Goal: Transaction & Acquisition: Book appointment/travel/reservation

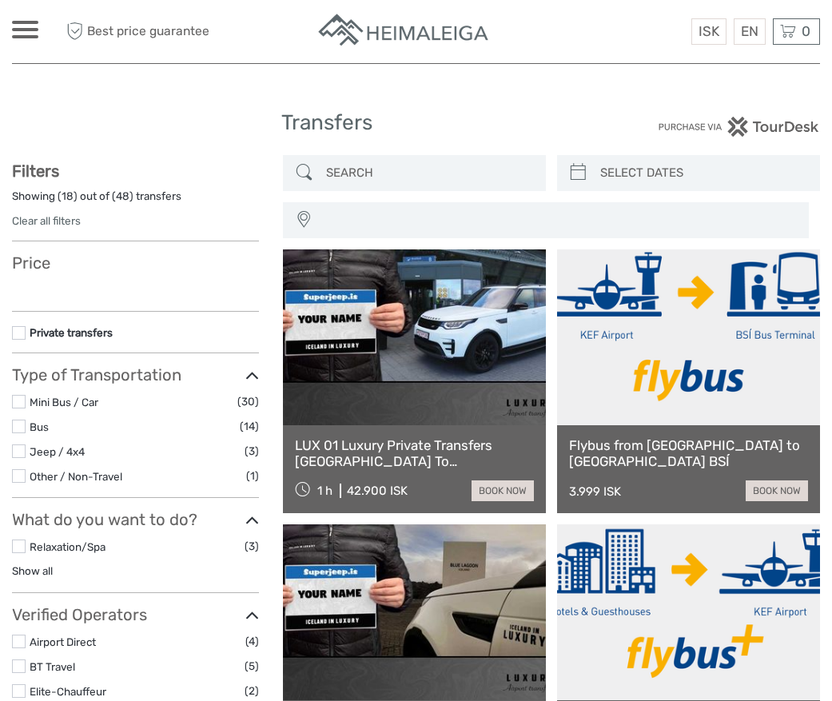
select select
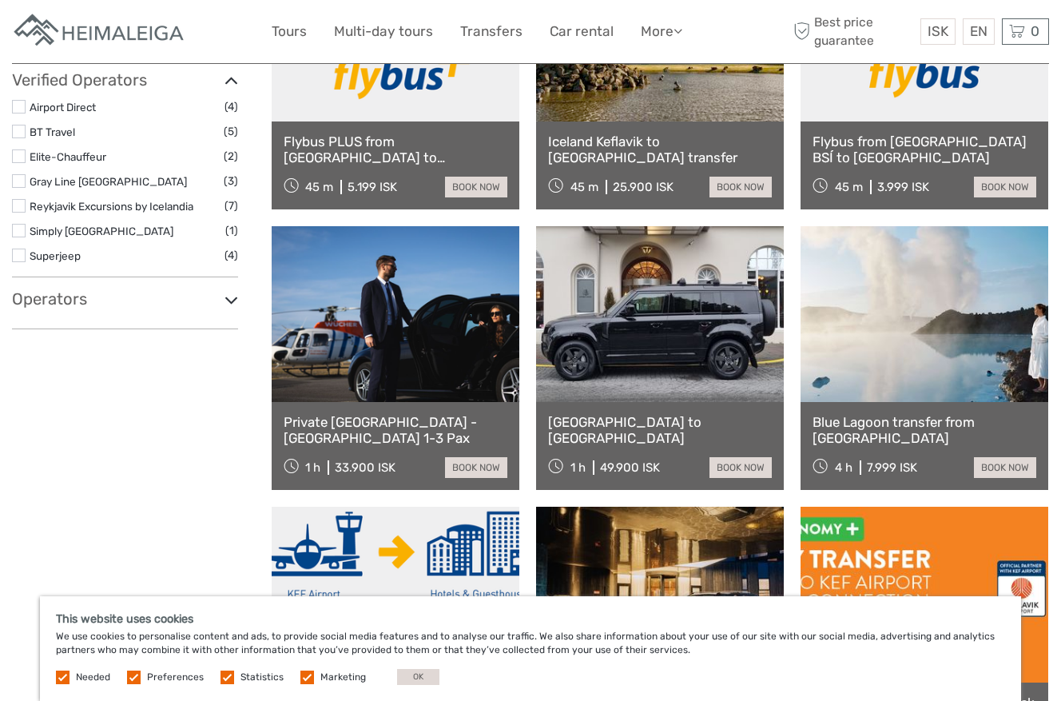
scroll to position [959, 0]
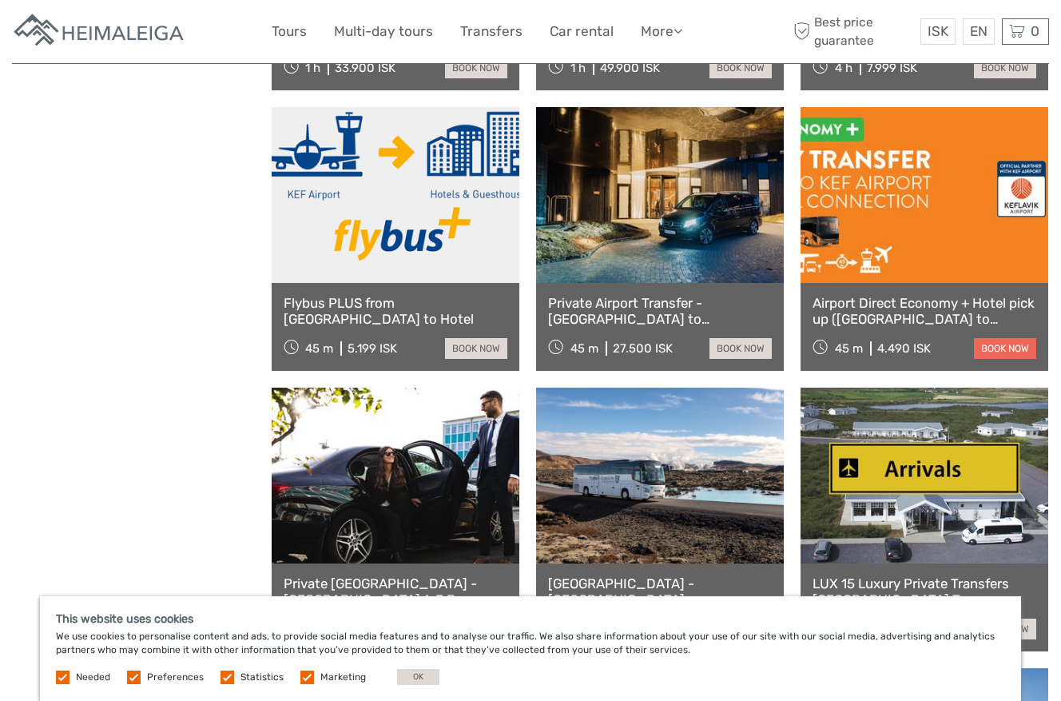
click at [831, 346] on link "book now" at bounding box center [1005, 348] width 62 height 21
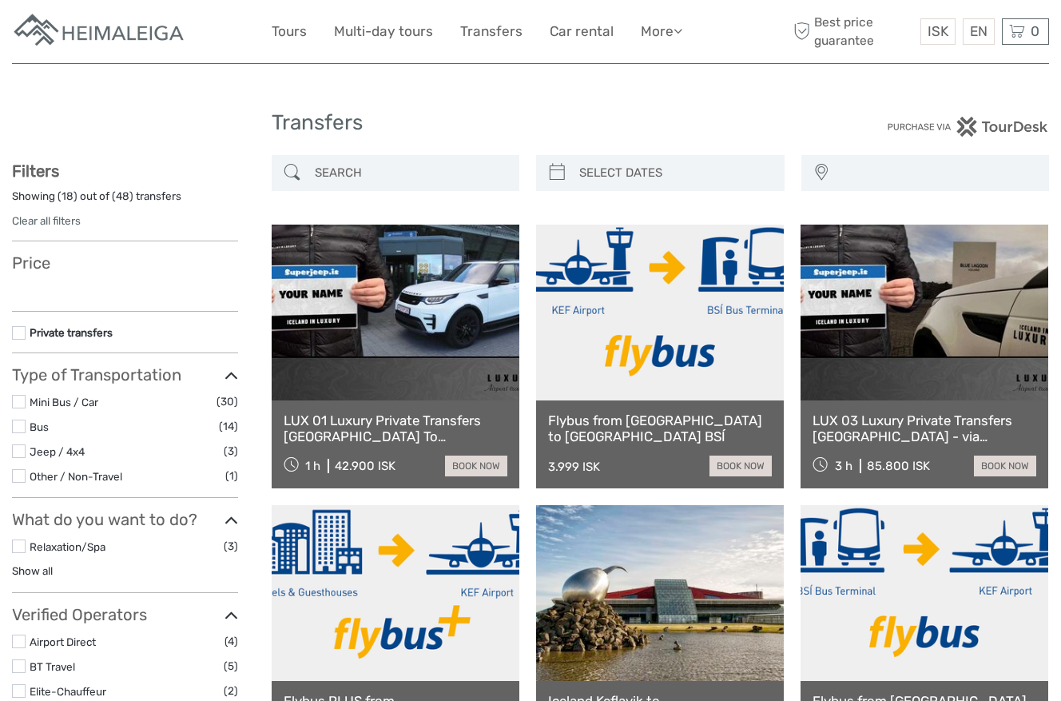
select select
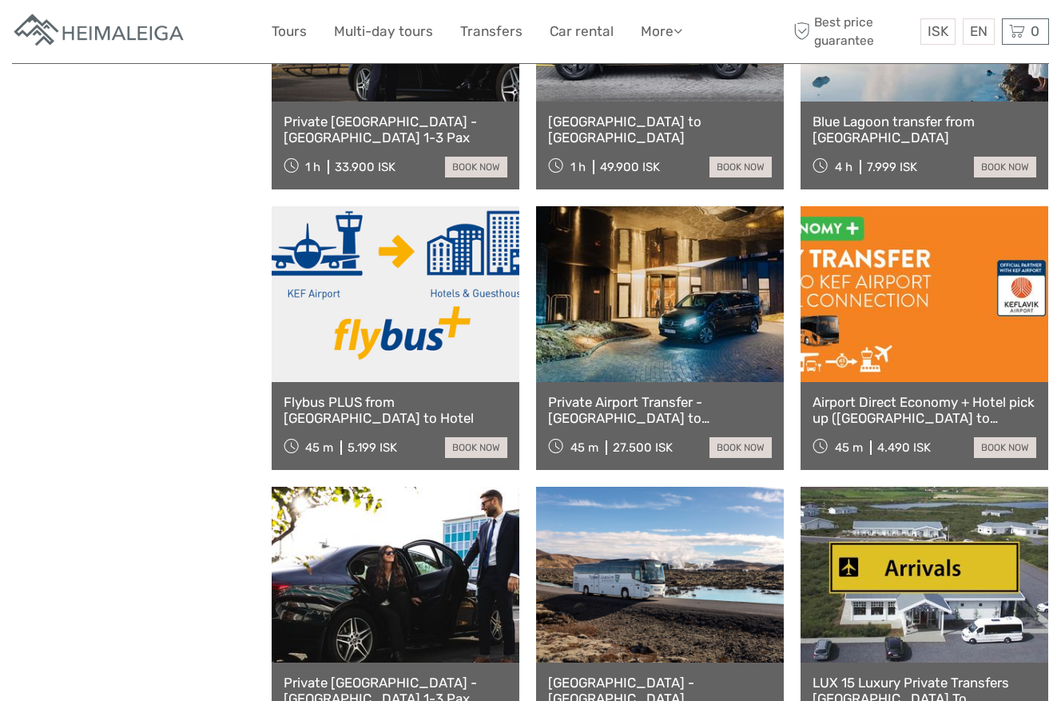
select select
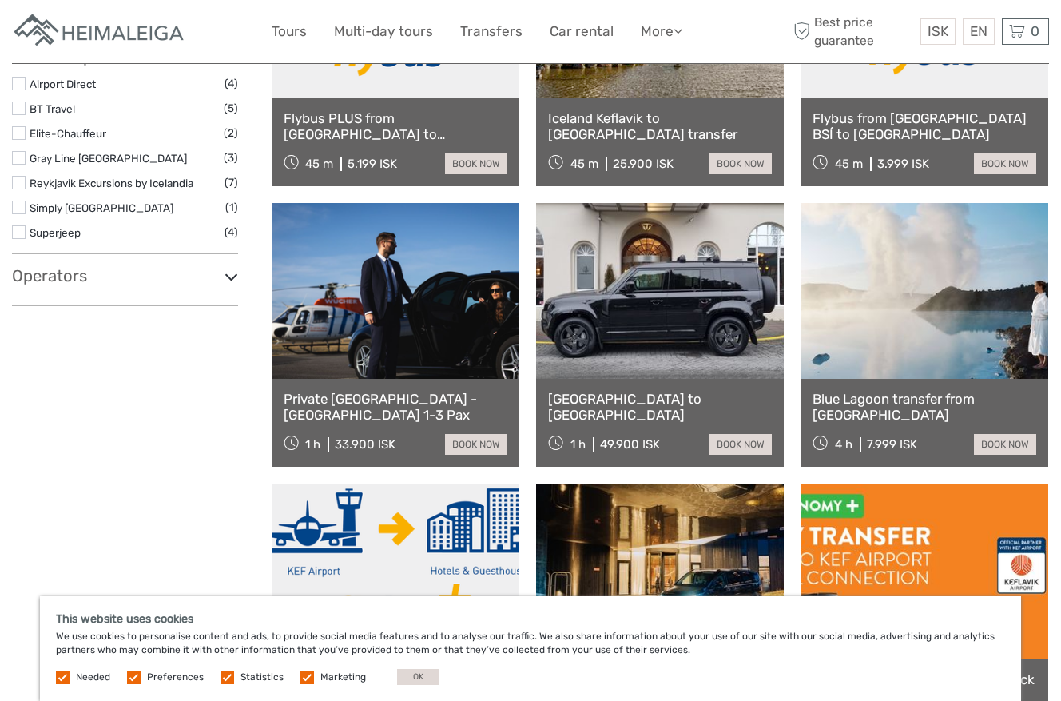
scroll to position [559, 0]
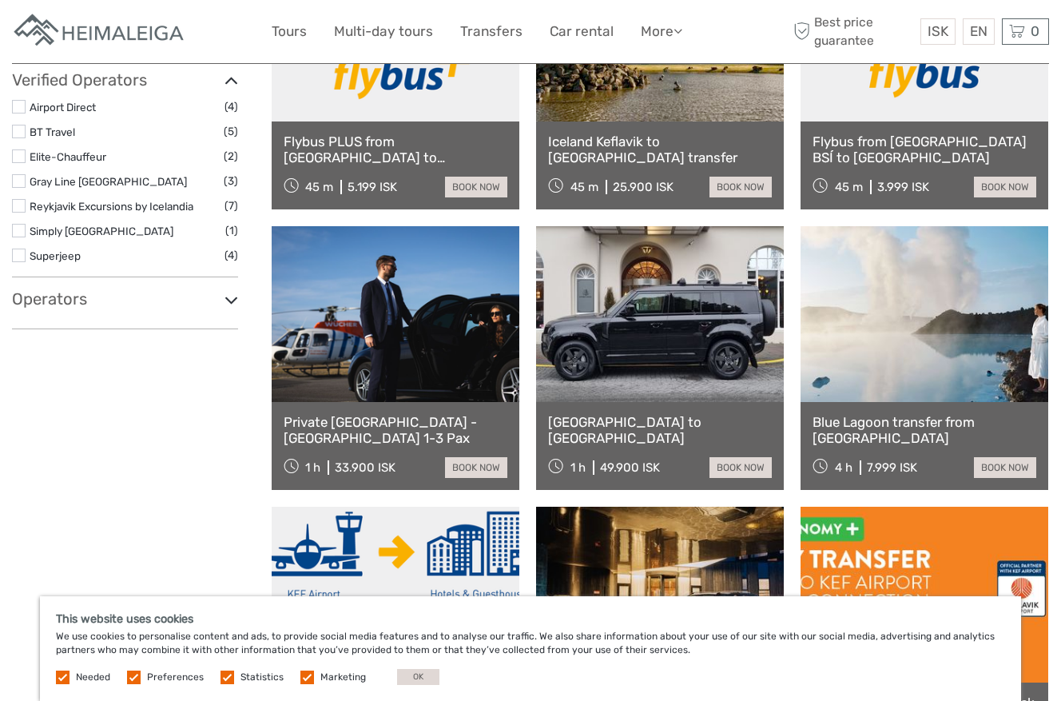
click at [24, 109] on label at bounding box center [19, 107] width 14 height 14
click at [0, 0] on input "checkbox" at bounding box center [0, 0] width 0 height 0
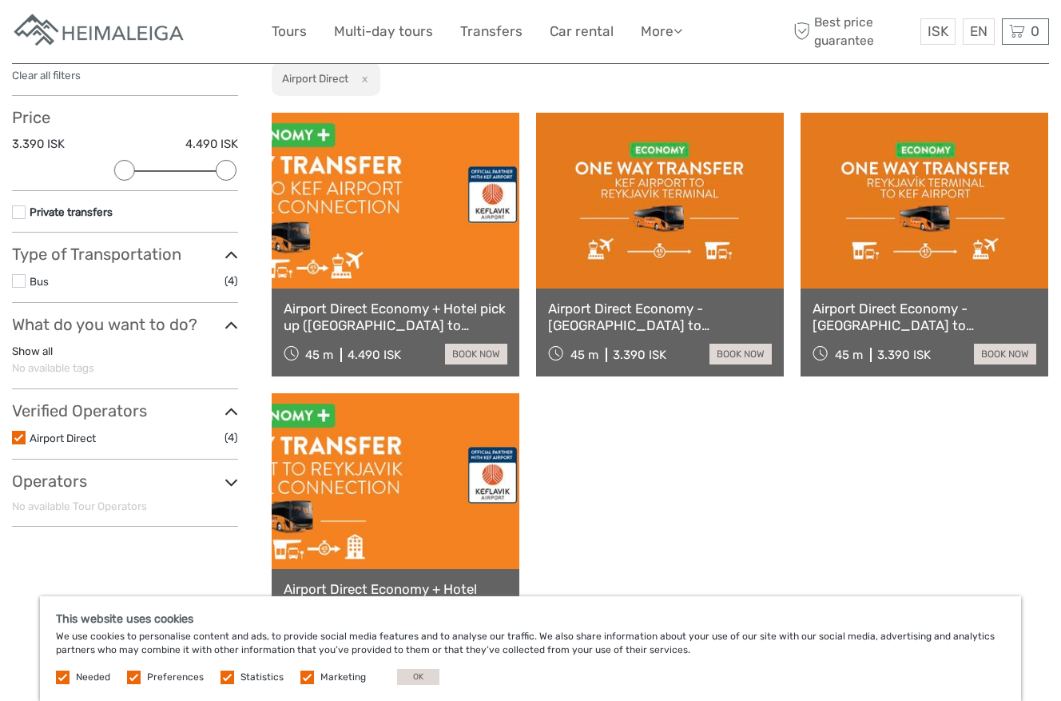
scroll to position [240, 0]
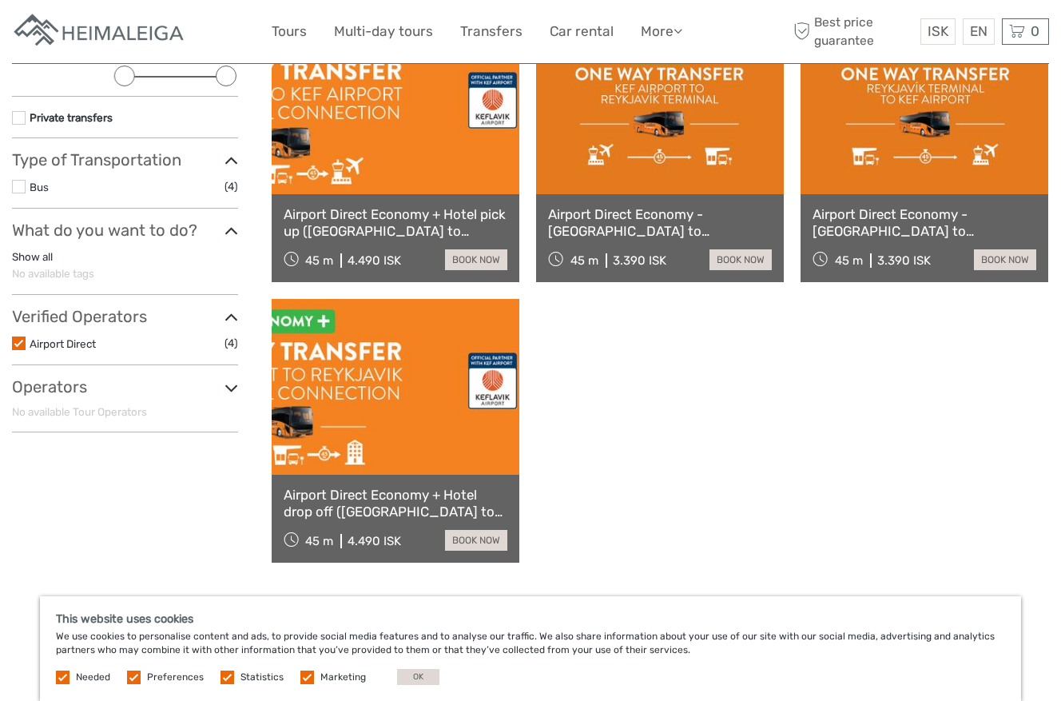
click at [398, 500] on link "Airport Direct Economy + Hotel drop off ([GEOGRAPHIC_DATA] to [GEOGRAPHIC_DATA])" at bounding box center [396, 503] width 224 height 33
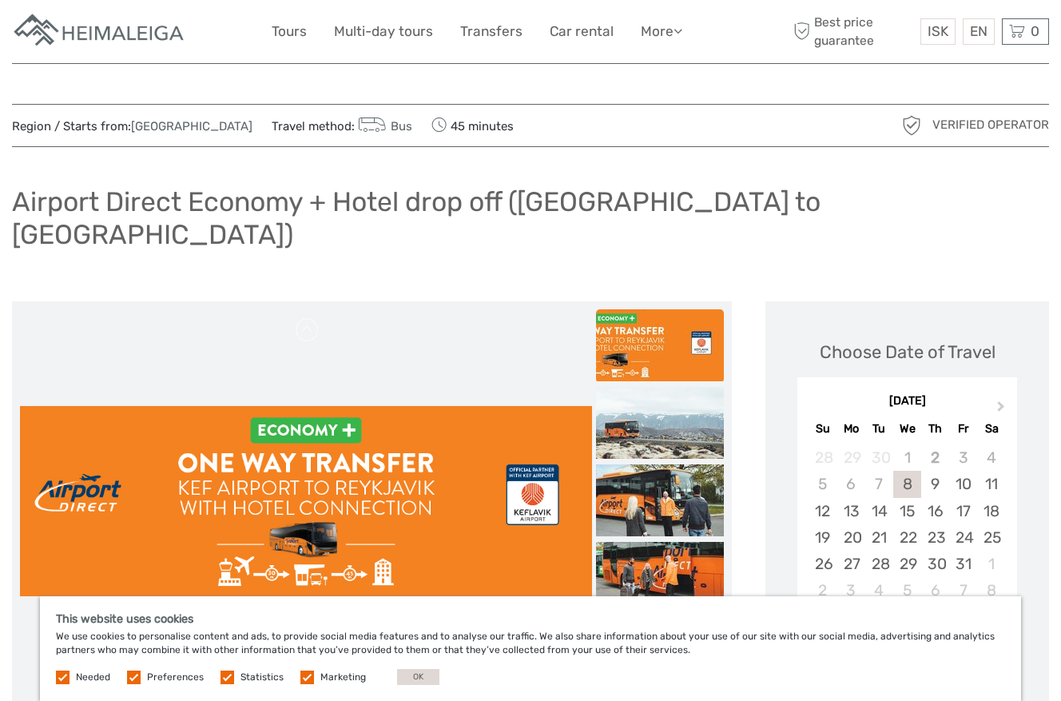
scroll to position [240, 0]
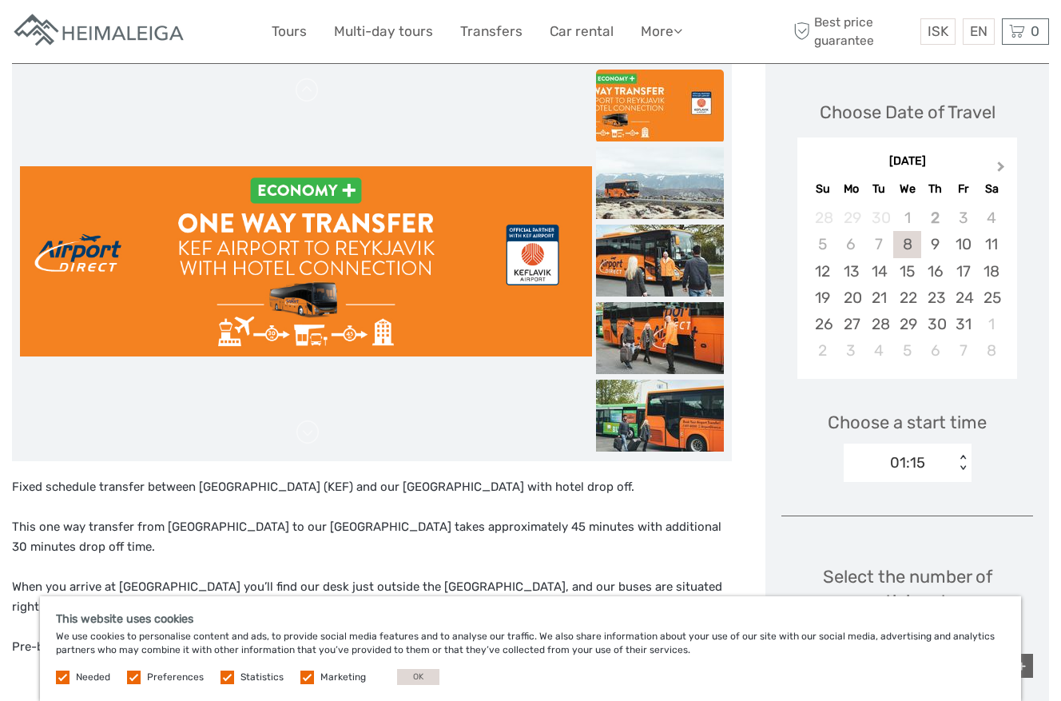
click at [1001, 158] on span "Next Month" at bounding box center [1001, 169] width 0 height 23
click at [966, 231] on div "9" at bounding box center [963, 244] width 28 height 26
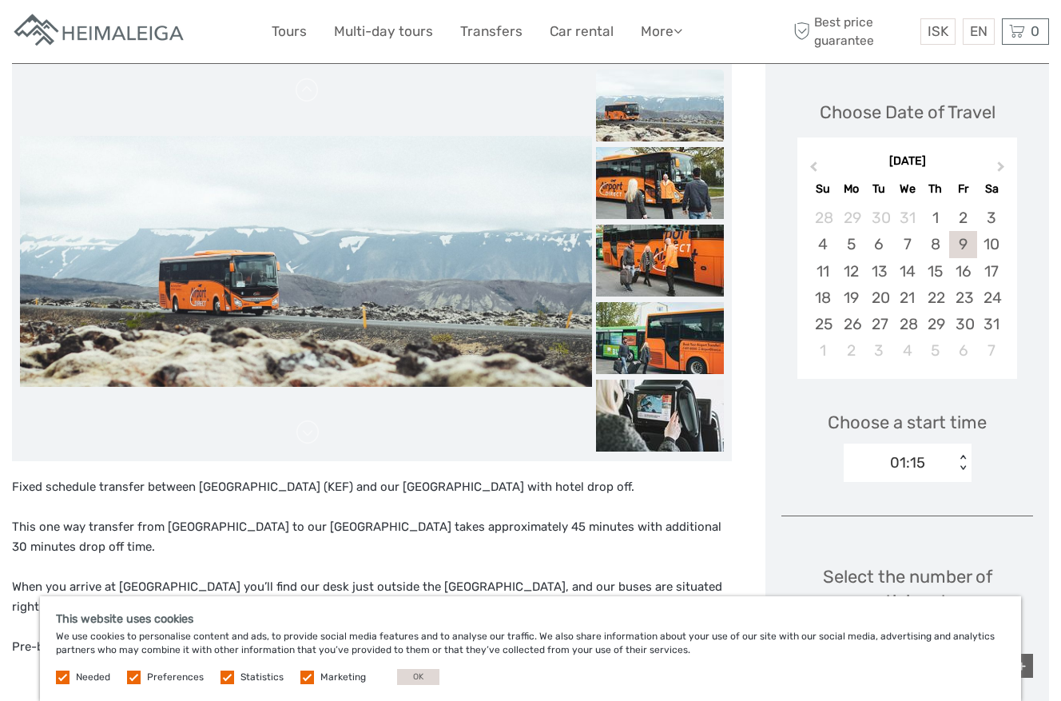
click at [925, 452] on div "01:15" at bounding box center [907, 462] width 35 height 21
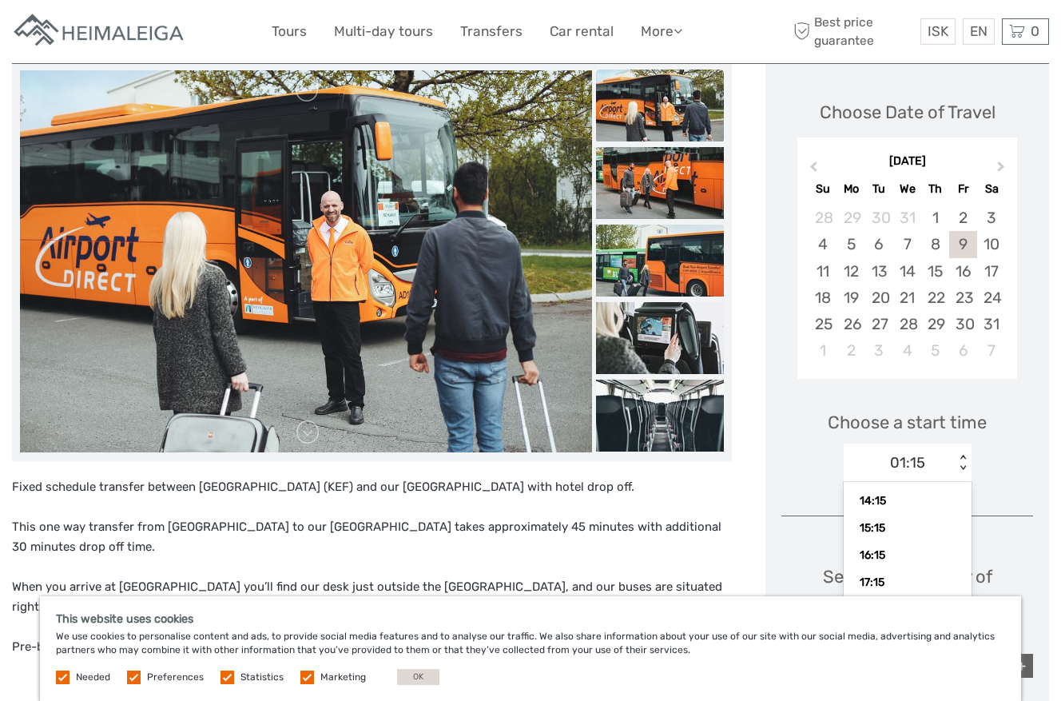
scroll to position [223, 0]
click at [898, 519] on div "15:15" at bounding box center [908, 532] width 112 height 27
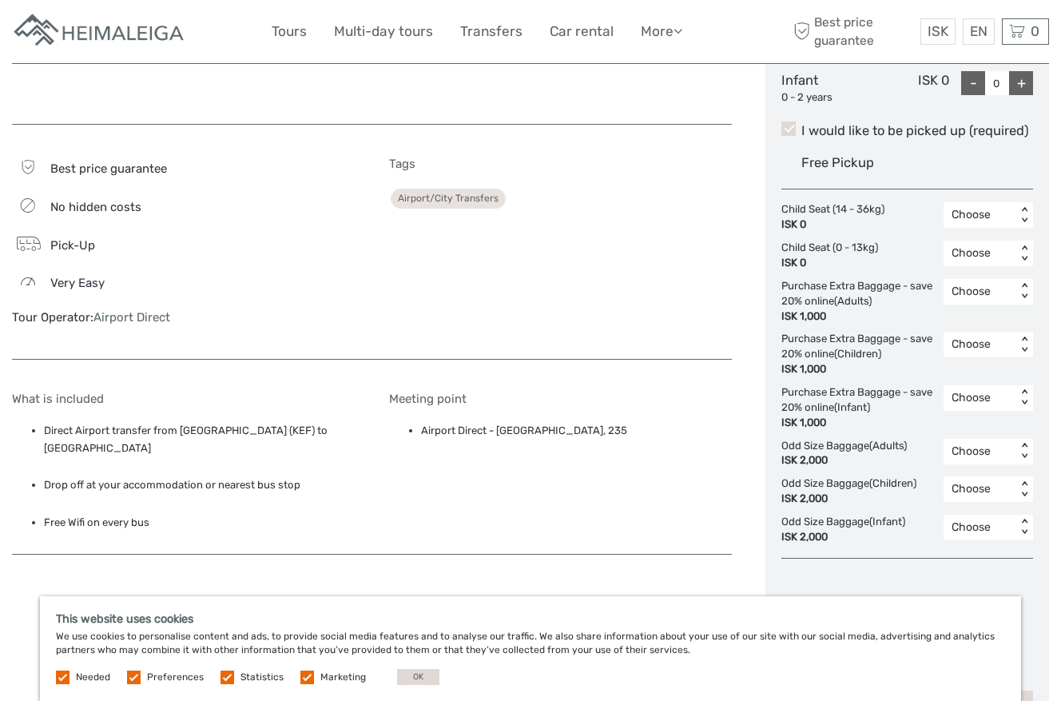
scroll to position [1039, 0]
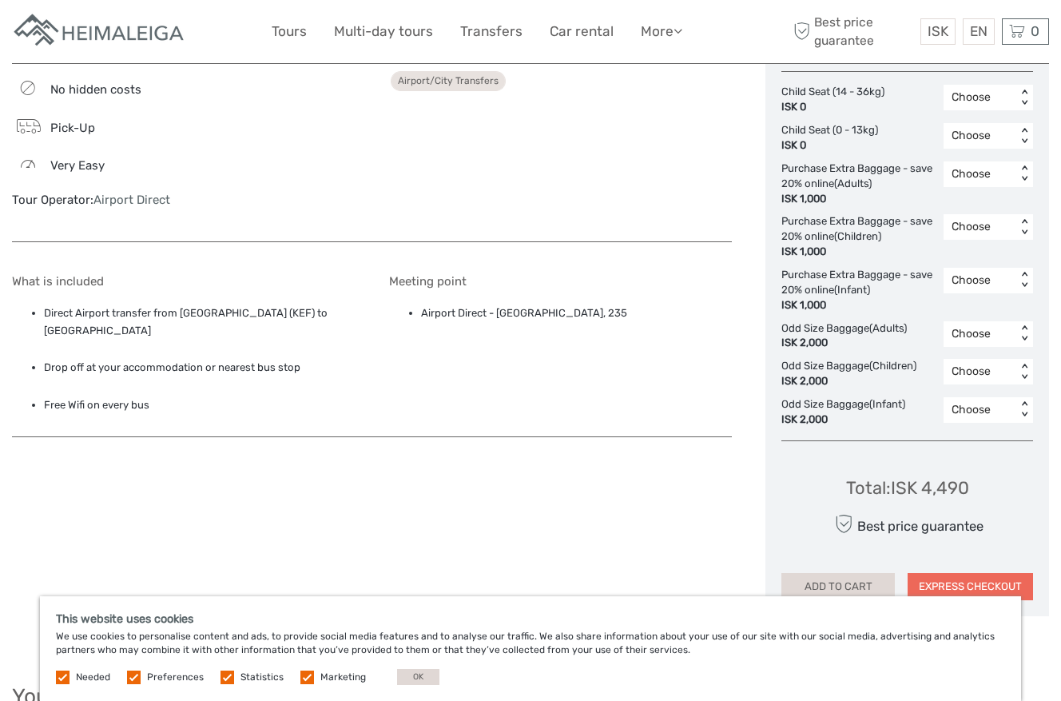
click at [946, 573] on button "EXPRESS CHECKOUT" at bounding box center [970, 586] width 125 height 27
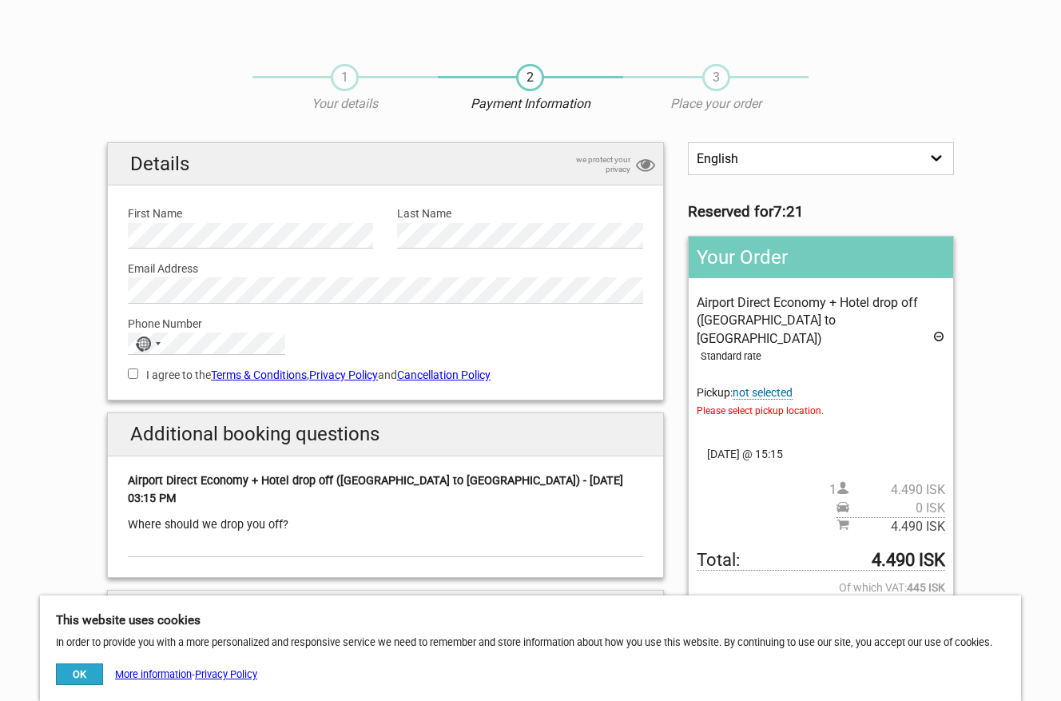
scroll to position [240, 0]
